Goal: Task Accomplishment & Management: Manage account settings

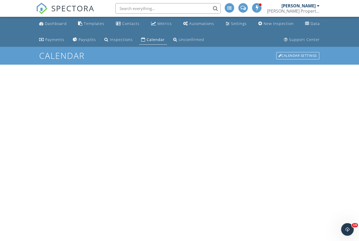
click at [242, 11] on div at bounding box center [243, 7] width 9 height 9
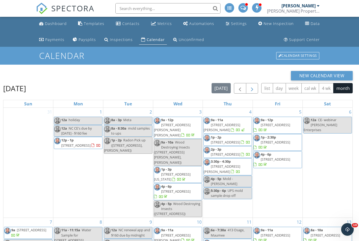
click at [254, 88] on span "button" at bounding box center [252, 89] width 6 height 6
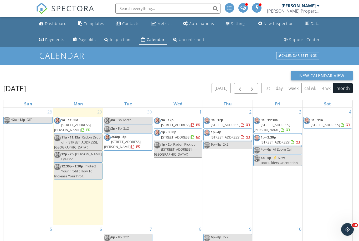
click at [243, 8] on span at bounding box center [244, 7] width 6 height 5
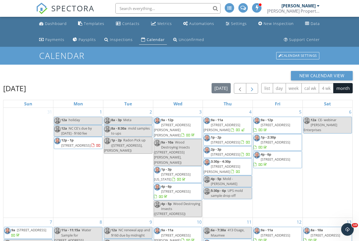
click at [256, 88] on button "button" at bounding box center [252, 88] width 12 height 11
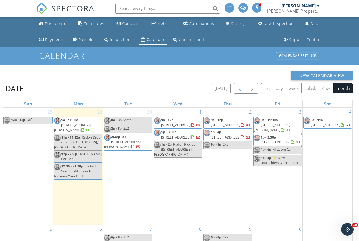
click at [240, 86] on span "button" at bounding box center [240, 89] width 6 height 6
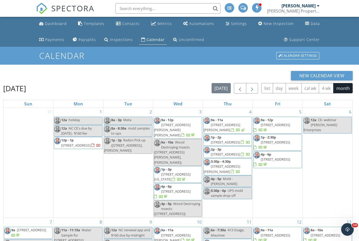
click at [256, 87] on button "button" at bounding box center [252, 88] width 12 height 11
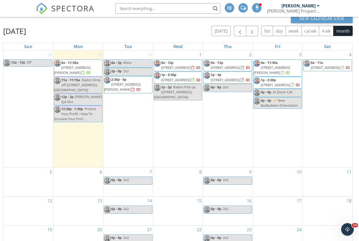
scroll to position [48, 0]
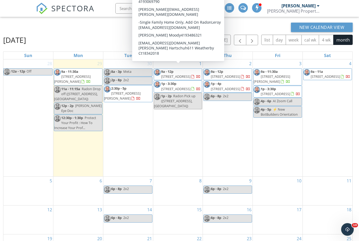
click at [184, 89] on span "[STREET_ADDRESS]" at bounding box center [175, 89] width 29 height 5
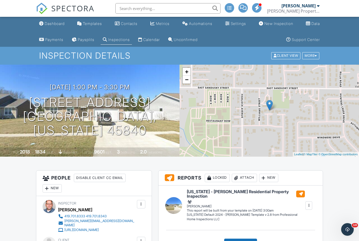
click at [243, 8] on span at bounding box center [243, 7] width 7 height 0
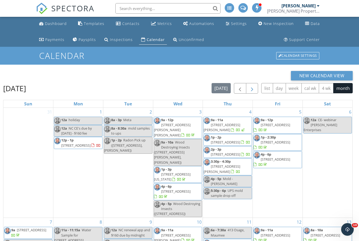
click at [253, 89] on span "button" at bounding box center [252, 89] width 6 height 6
click at [242, 10] on span at bounding box center [244, 7] width 6 height 5
click at [255, 88] on span "button" at bounding box center [252, 89] width 6 height 6
